Goal: Navigation & Orientation: Find specific page/section

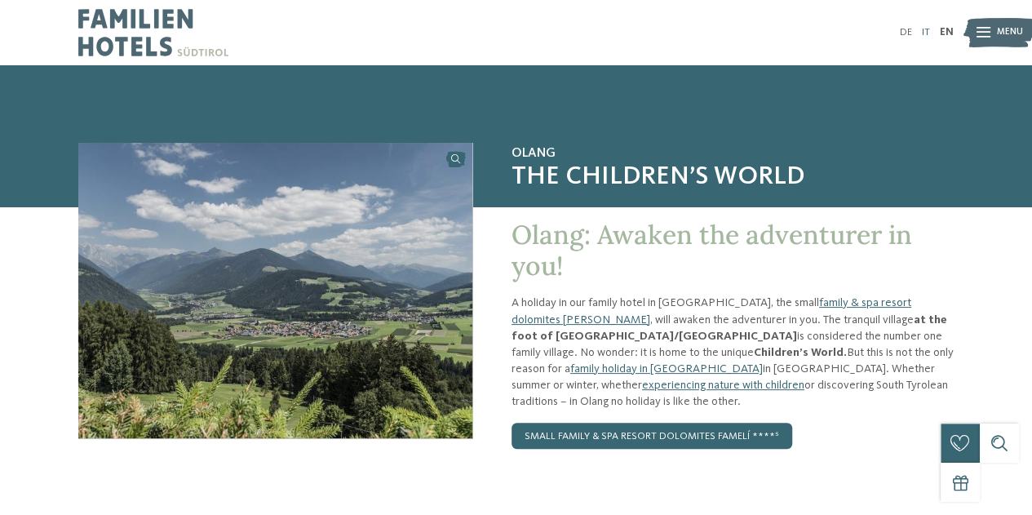
click at [922, 28] on link "IT" at bounding box center [925, 32] width 8 height 11
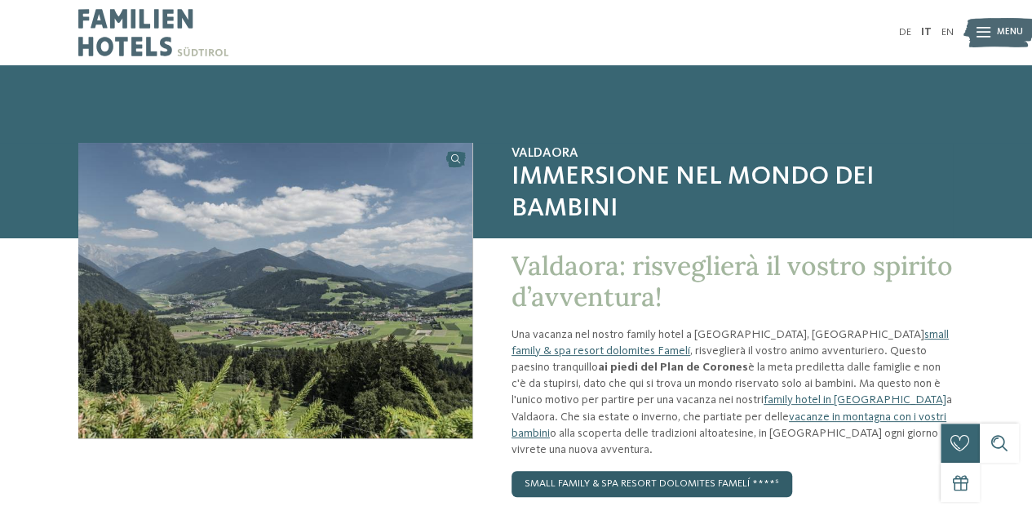
click at [677, 471] on link "small family & spa resort dolomites Famelí ****ˢ" at bounding box center [651, 484] width 281 height 26
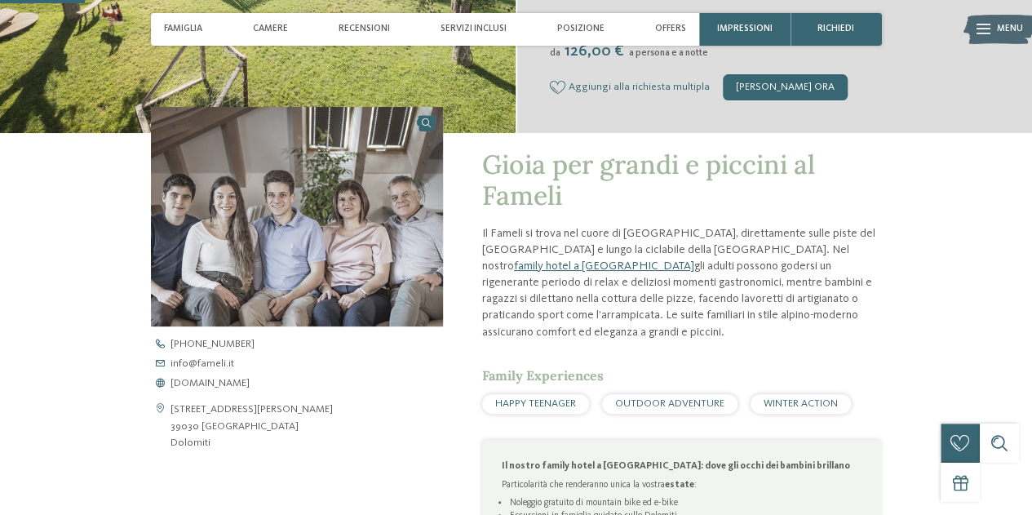
scroll to position [356, 0]
click at [694, 259] on link "family hotel a Valdaora" at bounding box center [604, 264] width 180 height 11
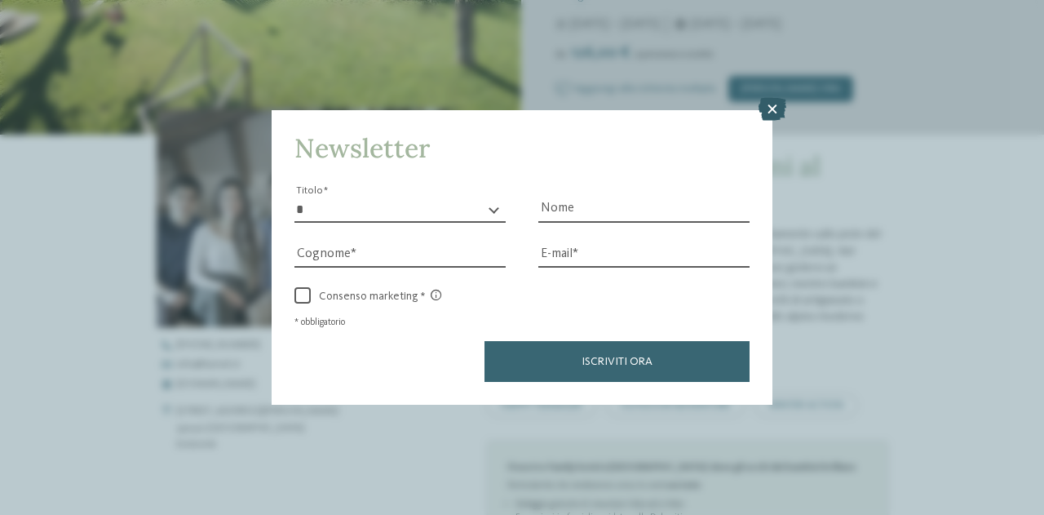
click at [773, 105] on icon at bounding box center [772, 109] width 28 height 23
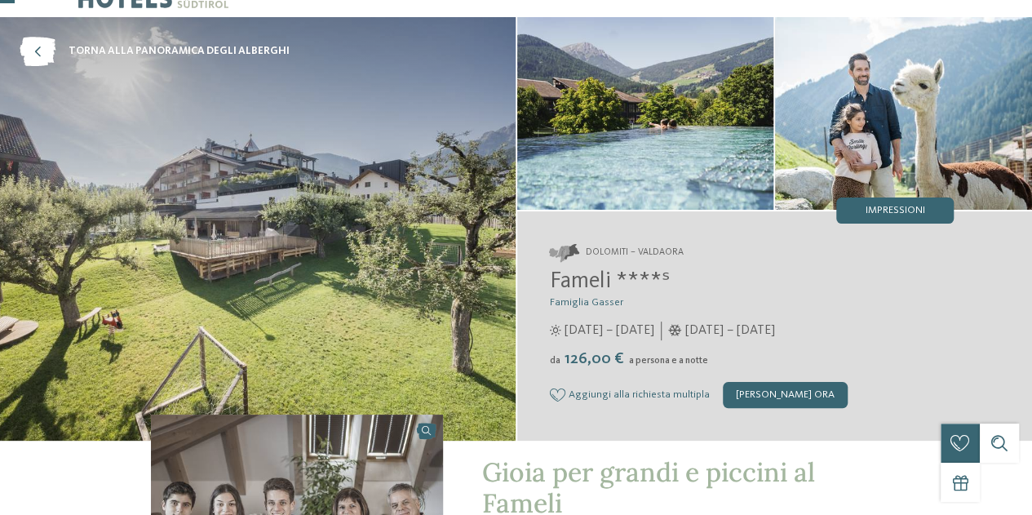
scroll to position [0, 0]
